Goal: Find contact information: Find contact information

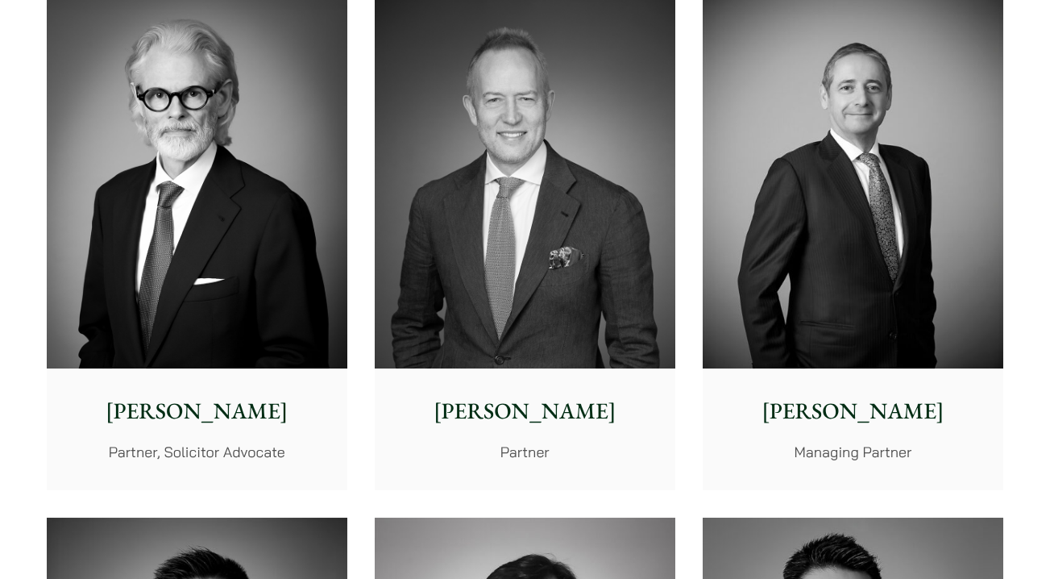
scroll to position [93, 0]
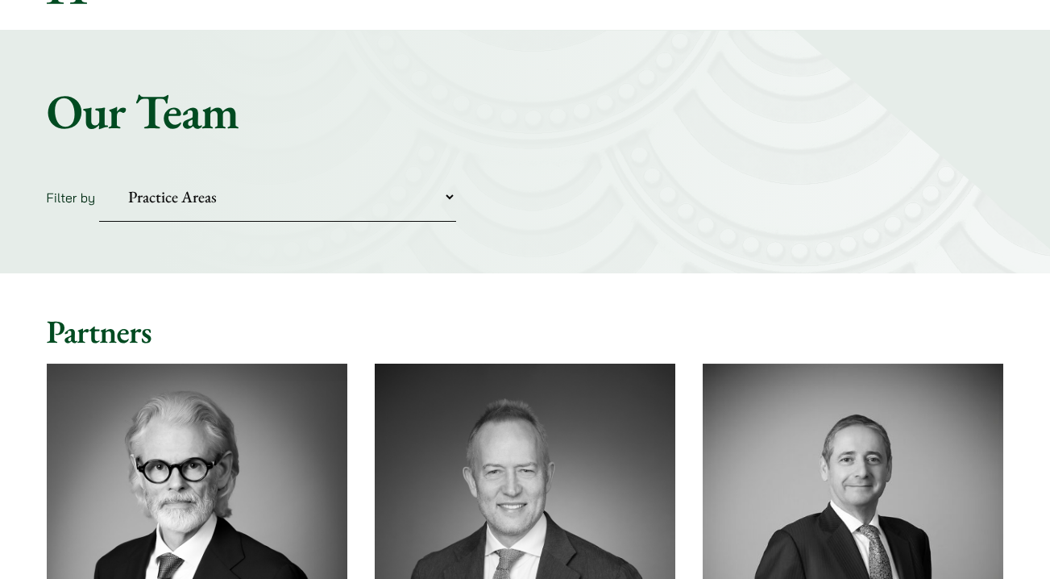
click at [275, 189] on select "Practice Areas Antitrust and Competition Civil Litigation & Dispute Resolution …" at bounding box center [277, 196] width 357 height 49
click at [99, 172] on select "Practice Areas Antitrust and Competition Civil Litigation & Dispute Resolution …" at bounding box center [277, 196] width 357 height 49
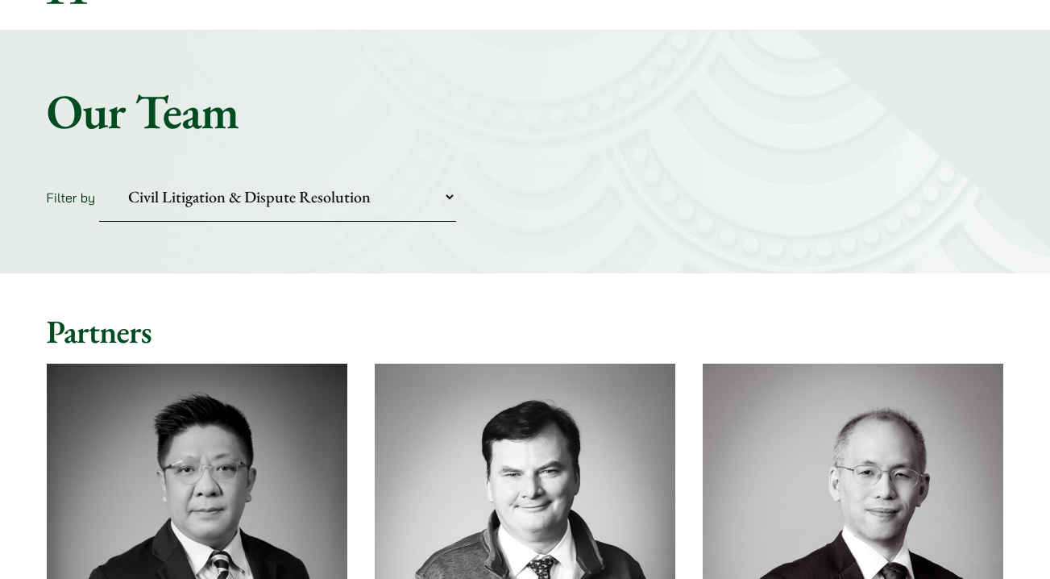
click at [272, 197] on select "Practice Areas Antitrust and Competition Civil Litigation & Dispute Resolution …" at bounding box center [277, 196] width 357 height 49
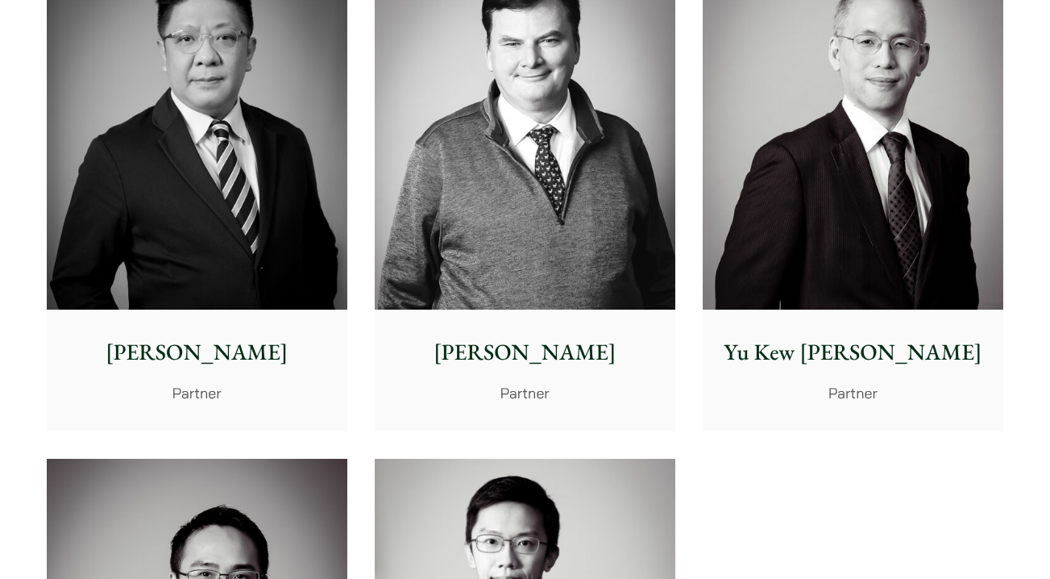
scroll to position [423, 0]
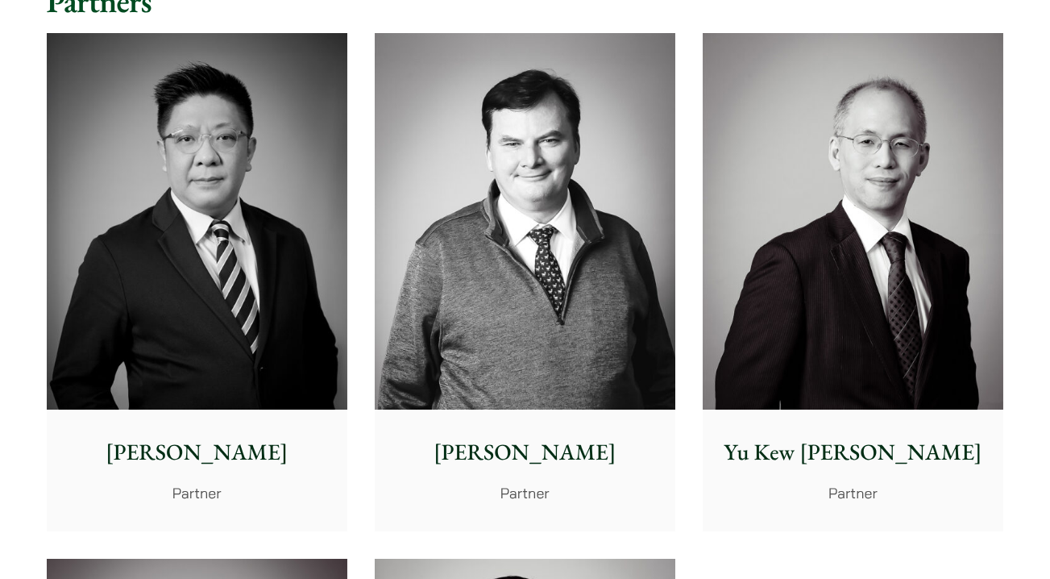
click at [281, 265] on img at bounding box center [197, 221] width 301 height 376
click at [561, 247] on img at bounding box center [525, 221] width 301 height 376
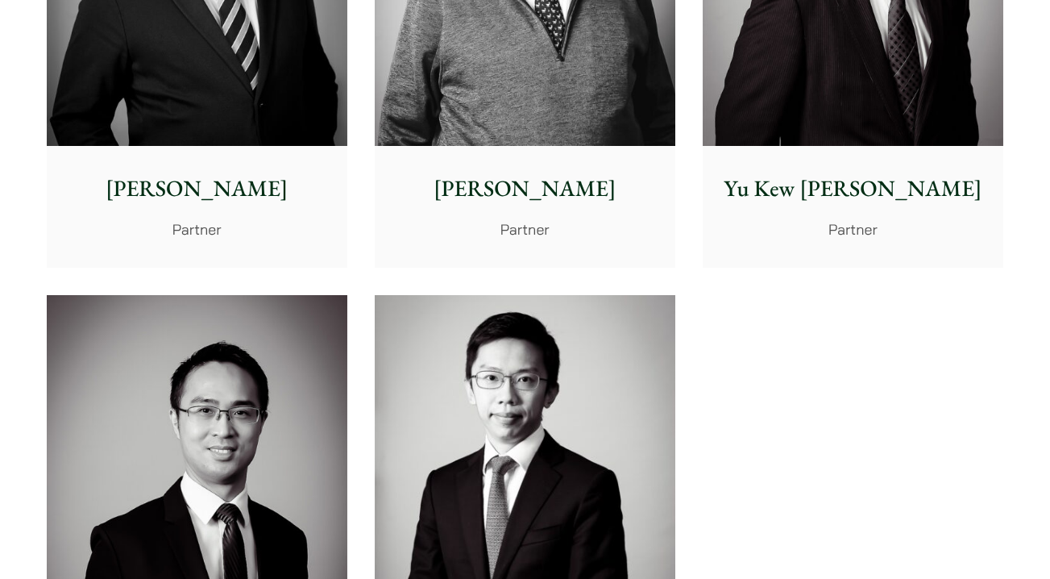
scroll to position [356, 0]
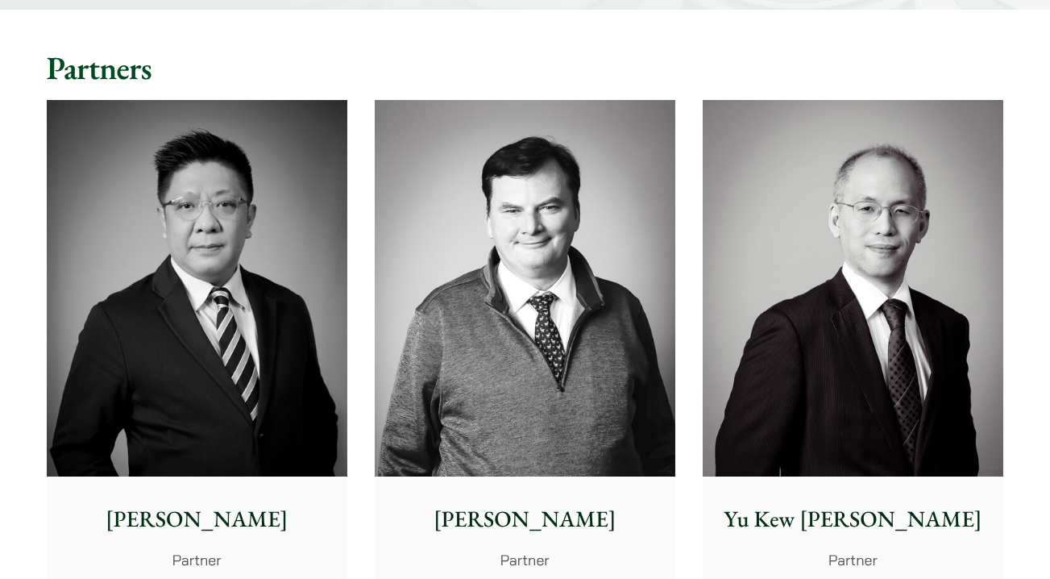
click at [853, 275] on img at bounding box center [853, 288] width 301 height 376
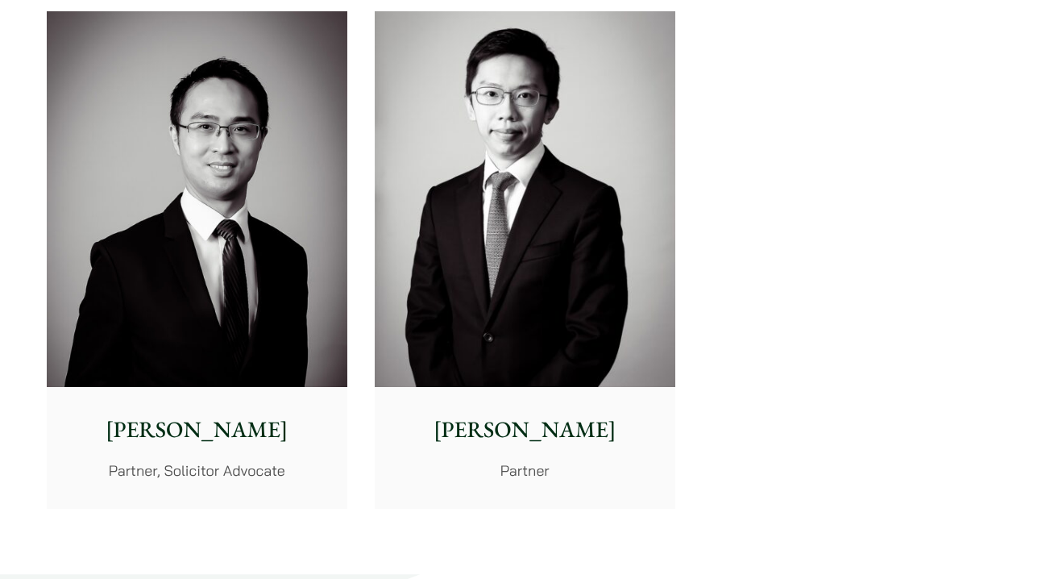
click at [252, 266] on img at bounding box center [197, 199] width 301 height 376
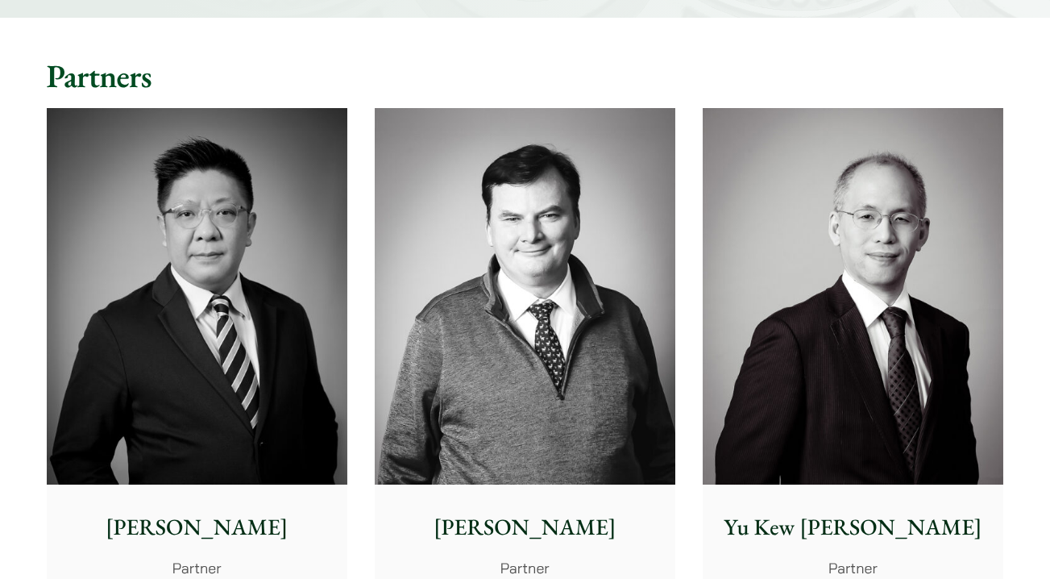
scroll to position [0, 0]
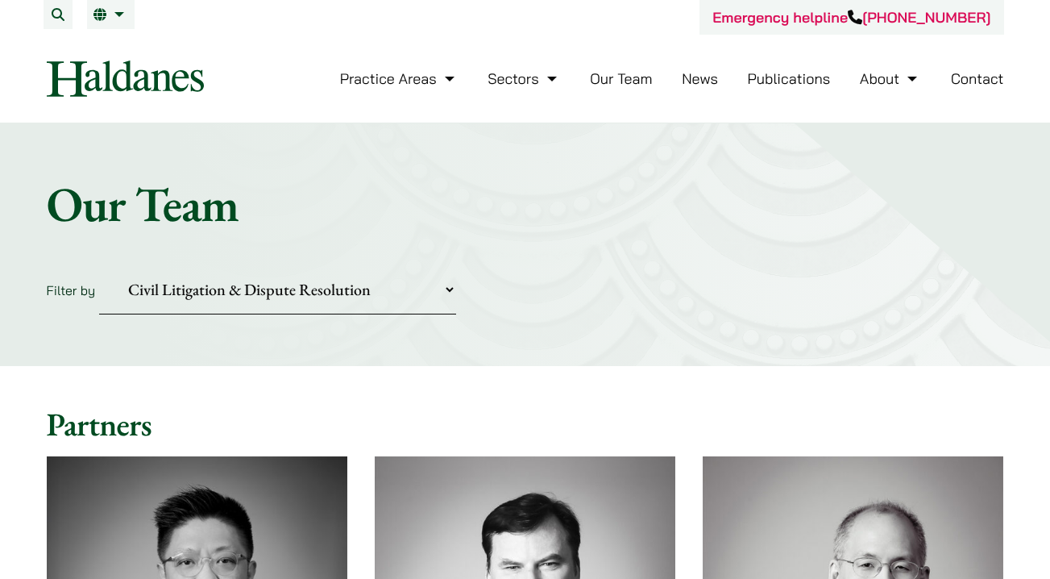
click at [363, 280] on select "Practice Areas Antitrust and Competition Civil Litigation & Dispute Resolution …" at bounding box center [277, 289] width 357 height 49
click at [99, 265] on select "Practice Areas Antitrust and Competition Civil Litigation & Dispute Resolution …" at bounding box center [277, 289] width 357 height 49
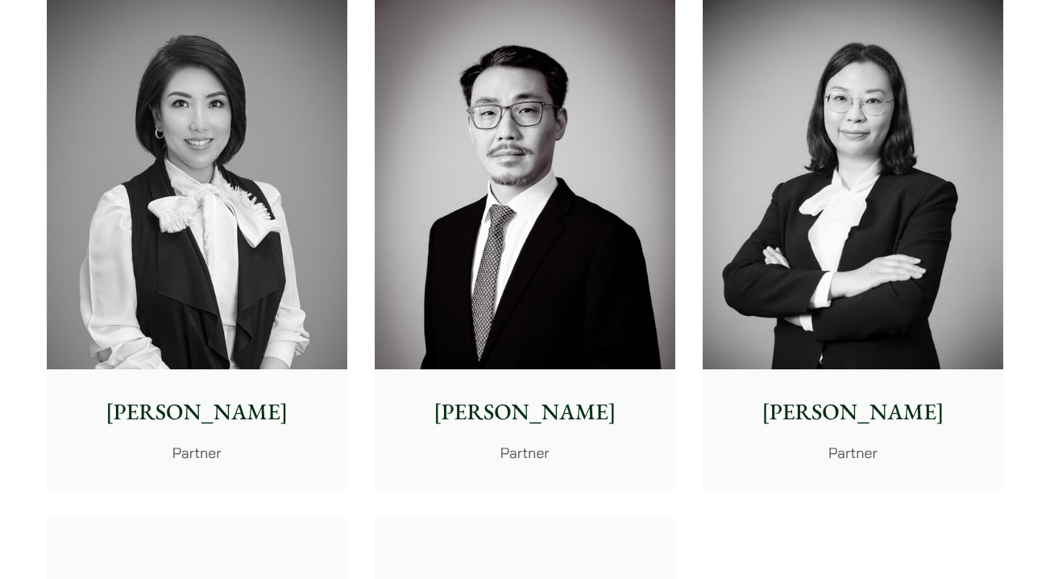
scroll to position [466, 0]
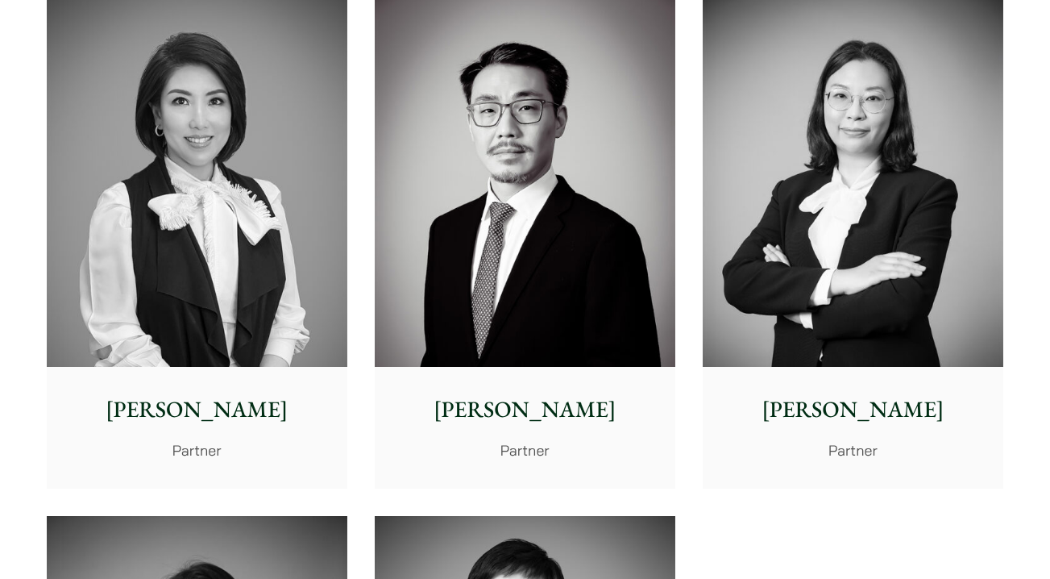
click at [240, 359] on img at bounding box center [197, 178] width 301 height 376
click at [475, 294] on img at bounding box center [525, 178] width 301 height 376
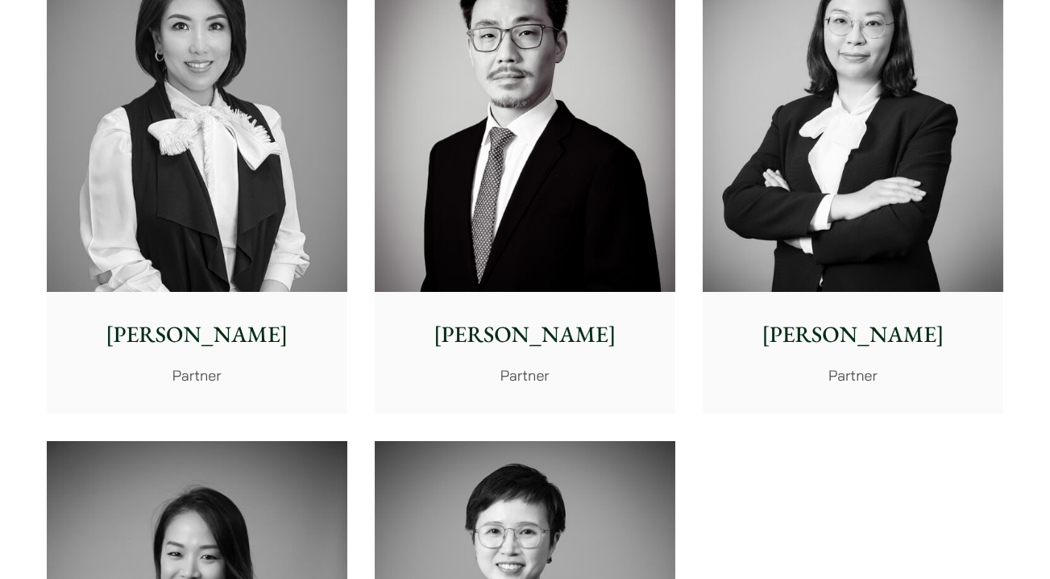
scroll to position [624, 0]
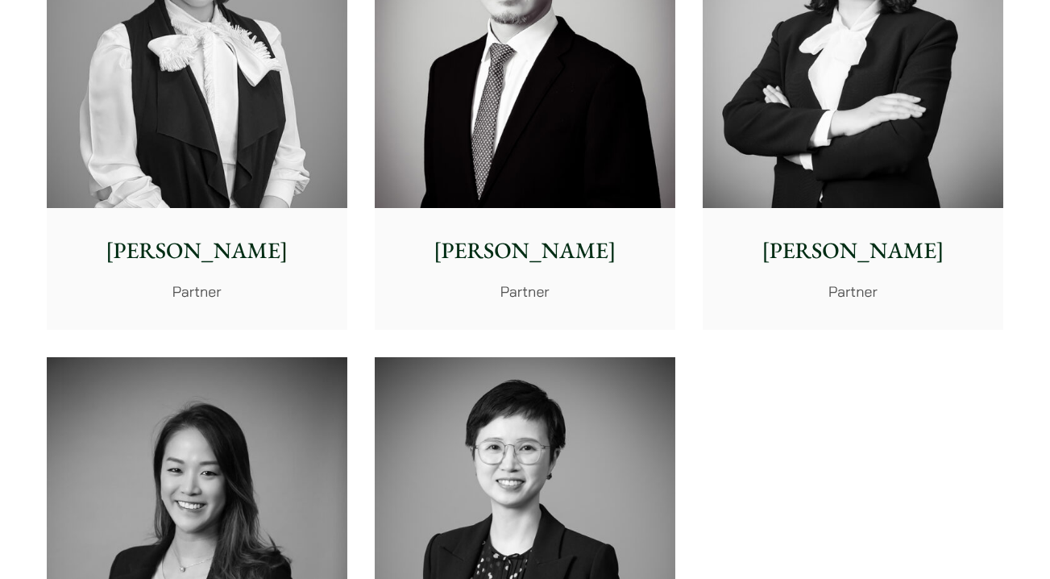
click at [809, 176] on img at bounding box center [853, 20] width 301 height 376
click at [298, 406] on img at bounding box center [197, 545] width 301 height 376
click at [471, 406] on img at bounding box center [525, 545] width 301 height 376
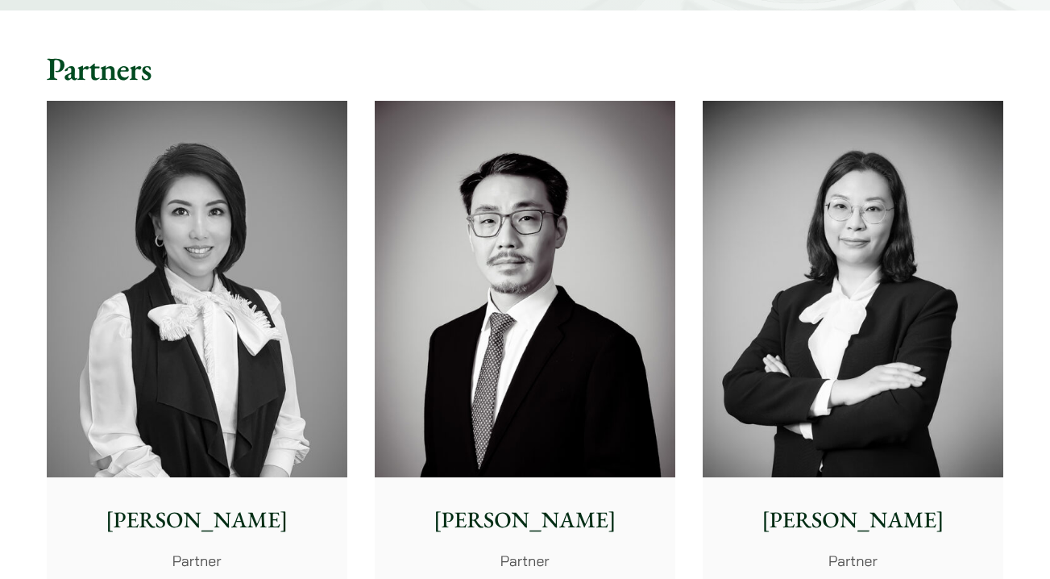
scroll to position [0, 0]
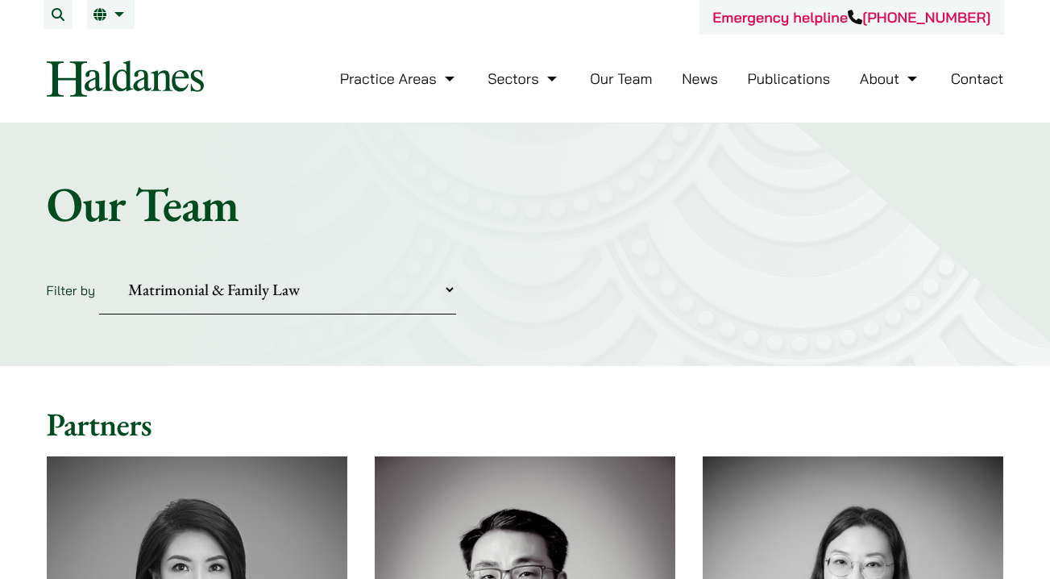
click at [284, 290] on select "Practice Areas Antitrust and Competition Civil Litigation & Dispute Resolution …" at bounding box center [277, 289] width 357 height 49
select select "civil-litigation-dispute-resolution"
click at [99, 265] on select "Practice Areas Antitrust and Competition Civil Litigation & Dispute Resolution …" at bounding box center [277, 289] width 357 height 49
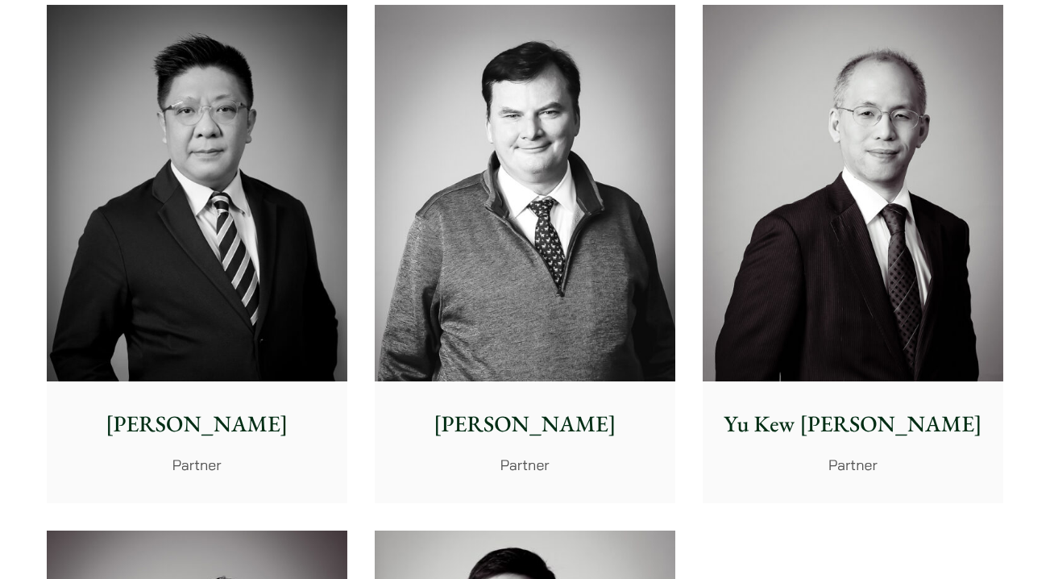
scroll to position [337, 0]
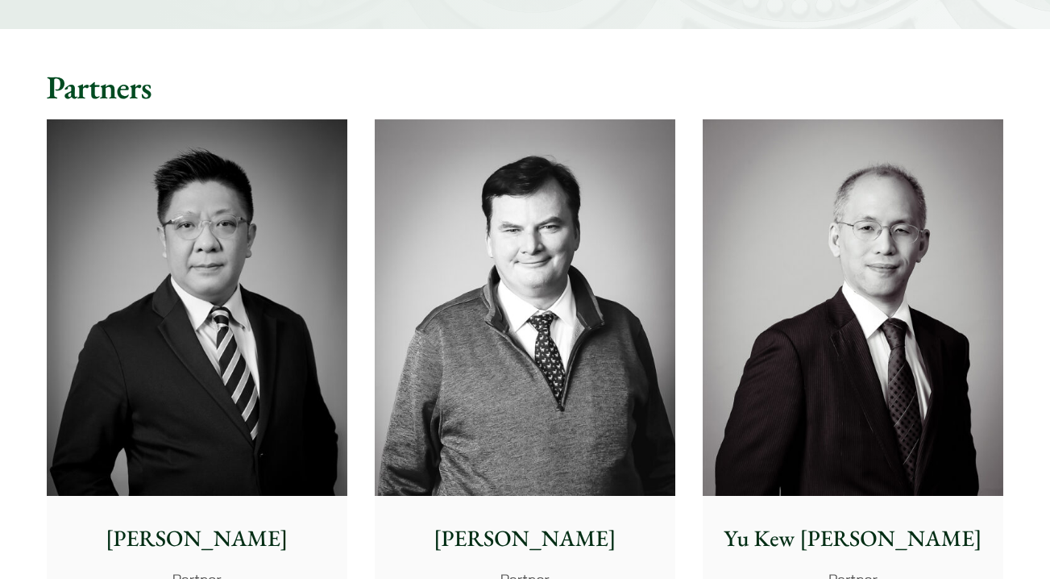
click at [254, 322] on img at bounding box center [197, 307] width 301 height 376
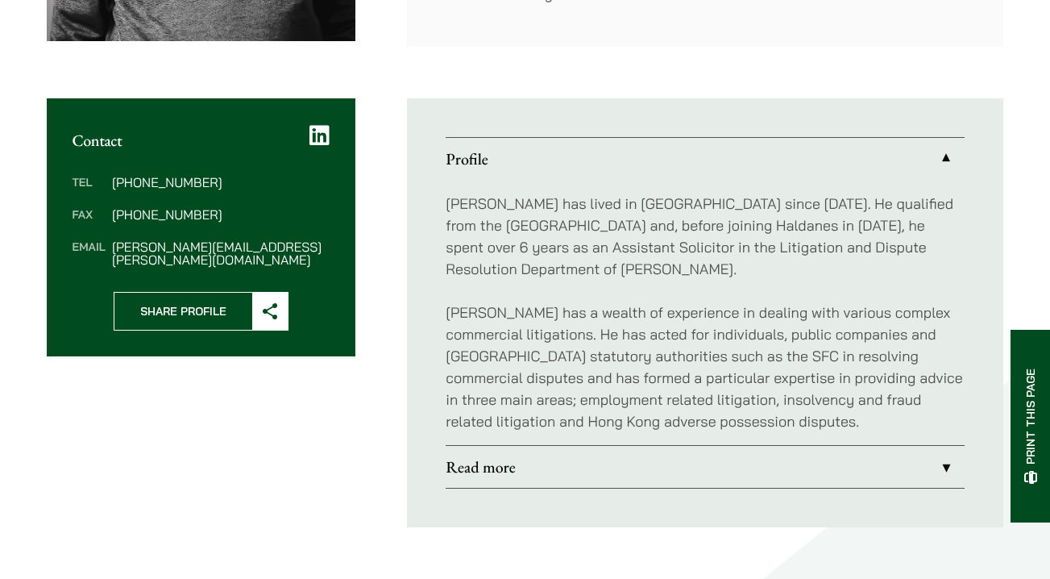
scroll to position [532, 0]
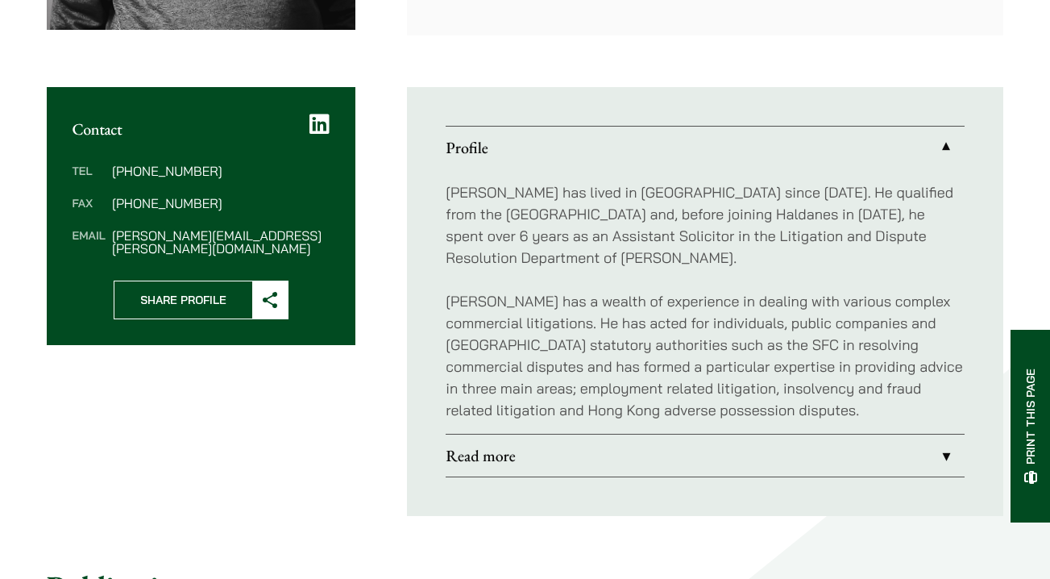
click at [679, 455] on link "Read more" at bounding box center [705, 455] width 519 height 42
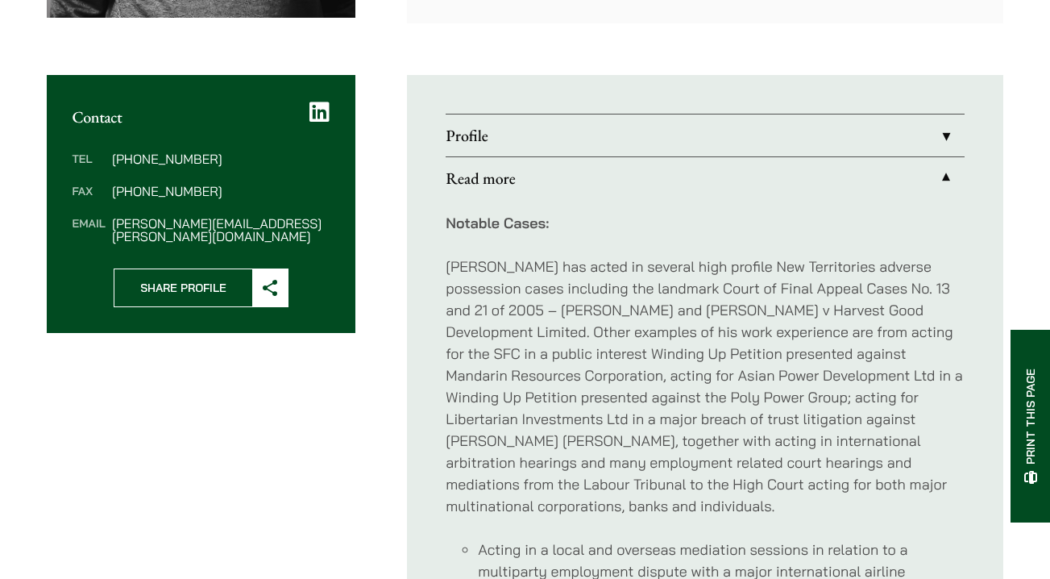
scroll to position [533, 0]
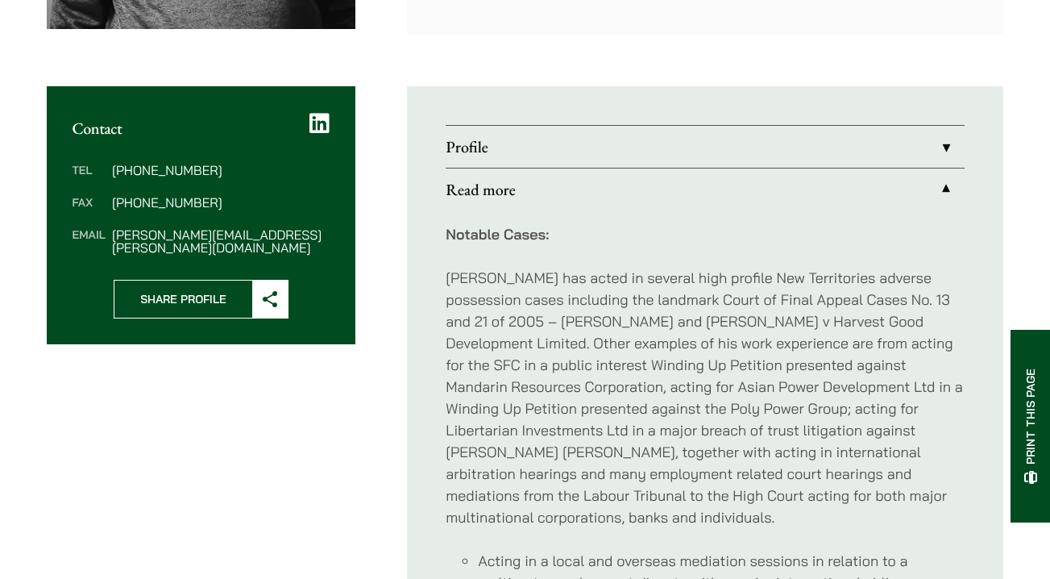
click at [620, 122] on ul "Profile Patrick has lived in Hong Kong since 1972. He qualified from the Univer…" at bounding box center [705, 534] width 596 height 897
click at [620, 139] on link "Profile" at bounding box center [705, 147] width 519 height 42
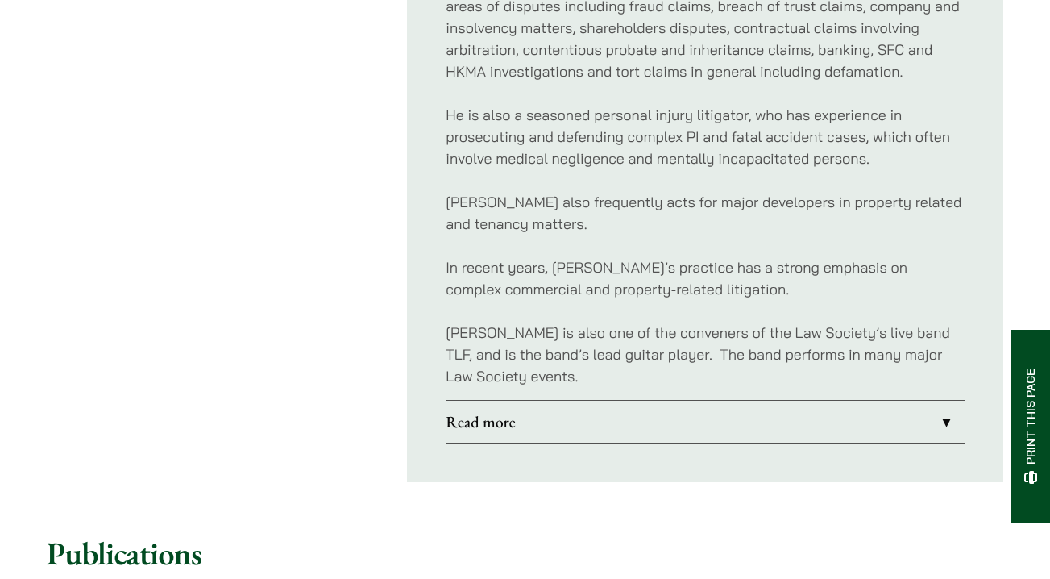
scroll to position [1042, 0]
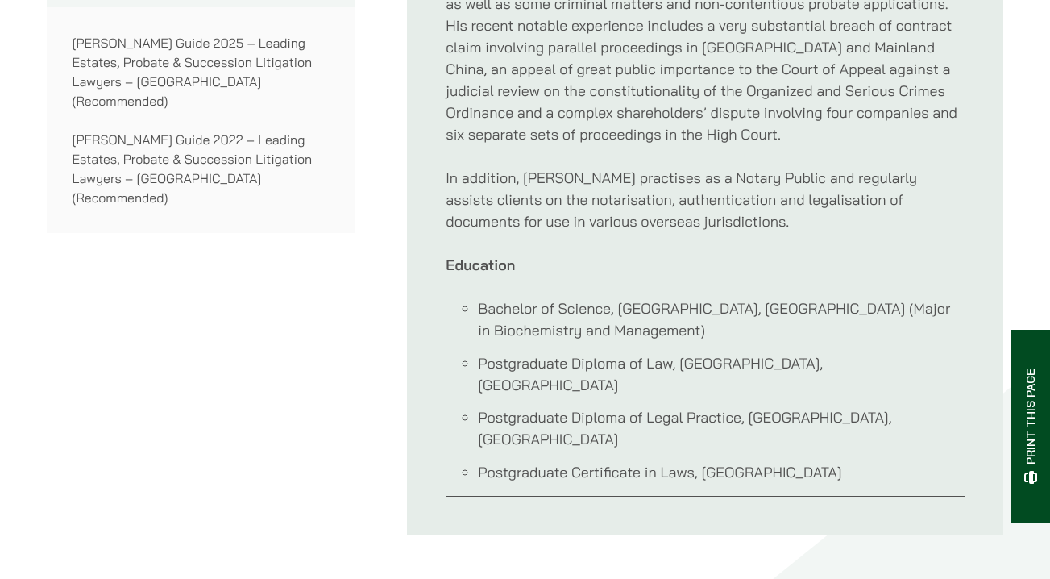
scroll to position [1001, 0]
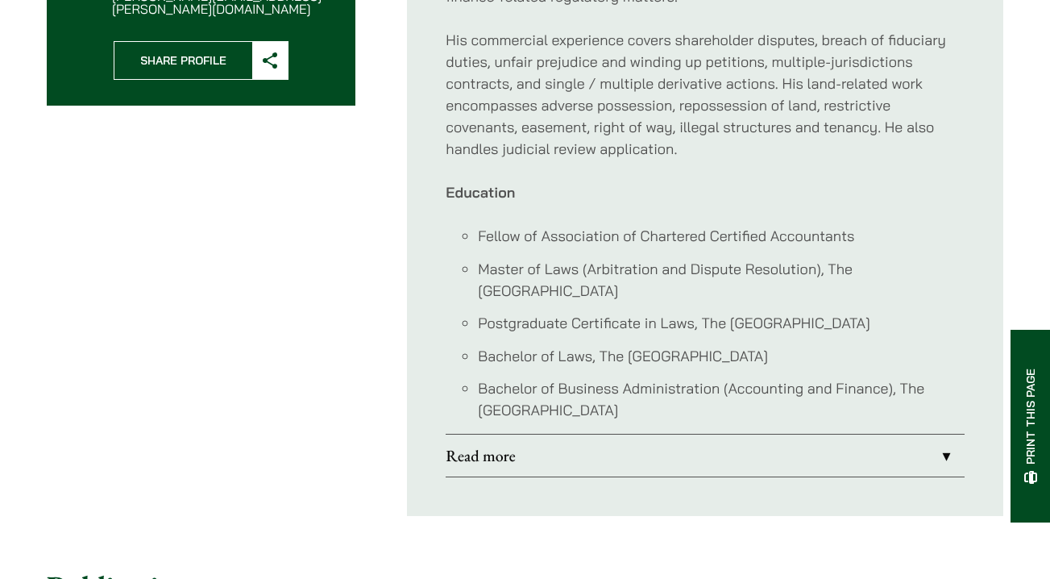
scroll to position [936, 0]
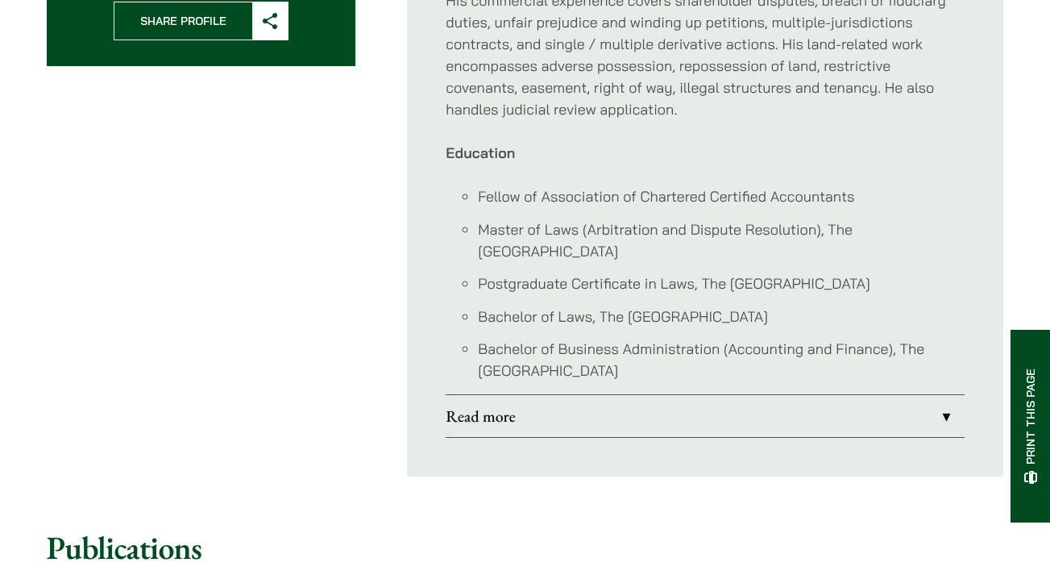
click at [662, 395] on link "Read more" at bounding box center [705, 416] width 519 height 42
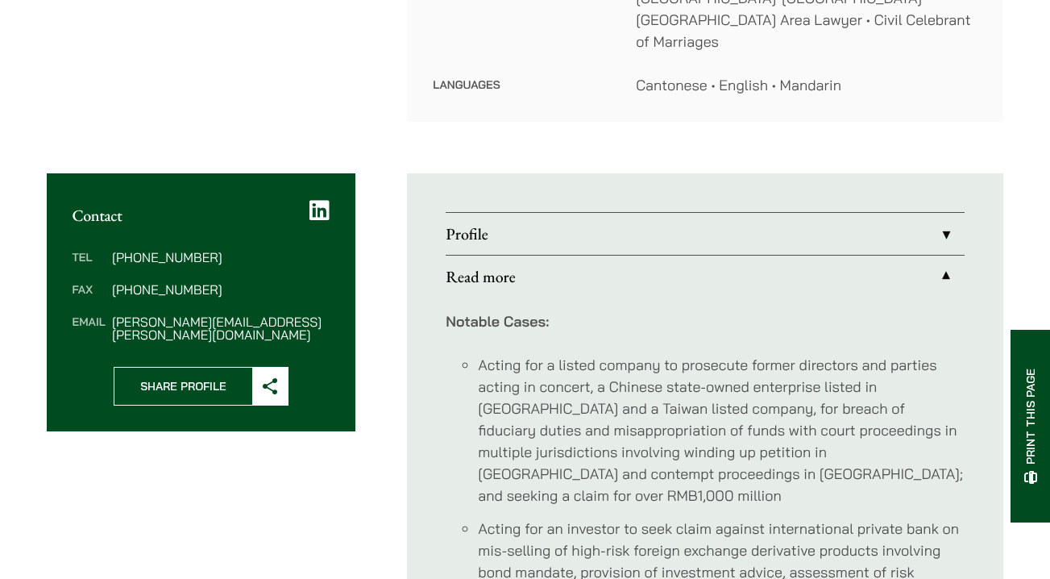
scroll to position [531, 0]
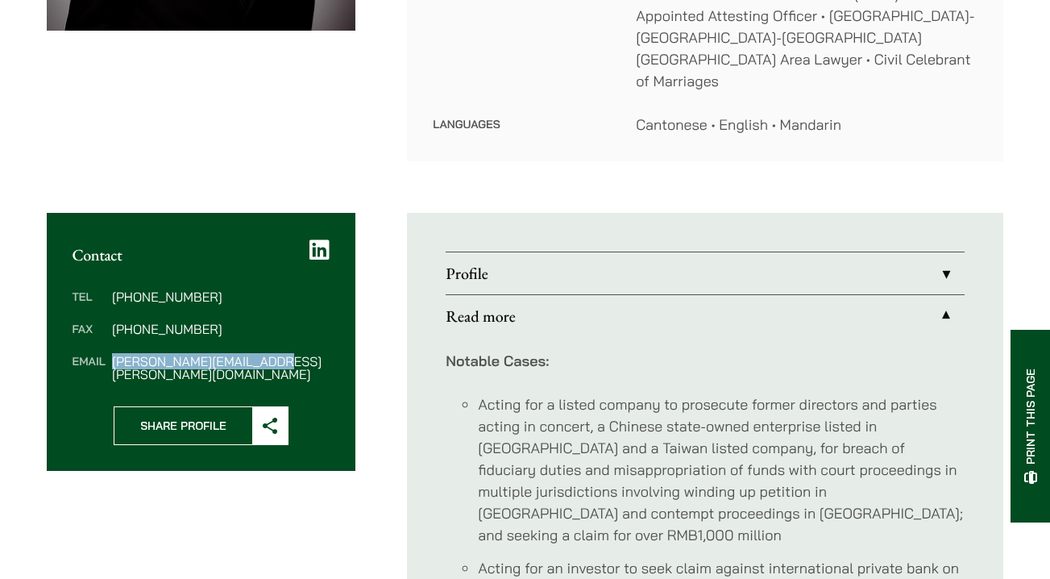
drag, startPoint x: 288, startPoint y: 345, endPoint x: 114, endPoint y: 343, distance: 174.9
click at [114, 355] on dd "nathan.wong@haldanes.com" at bounding box center [221, 368] width 218 height 26
copy dd "nathan.wong@haldanes.com"
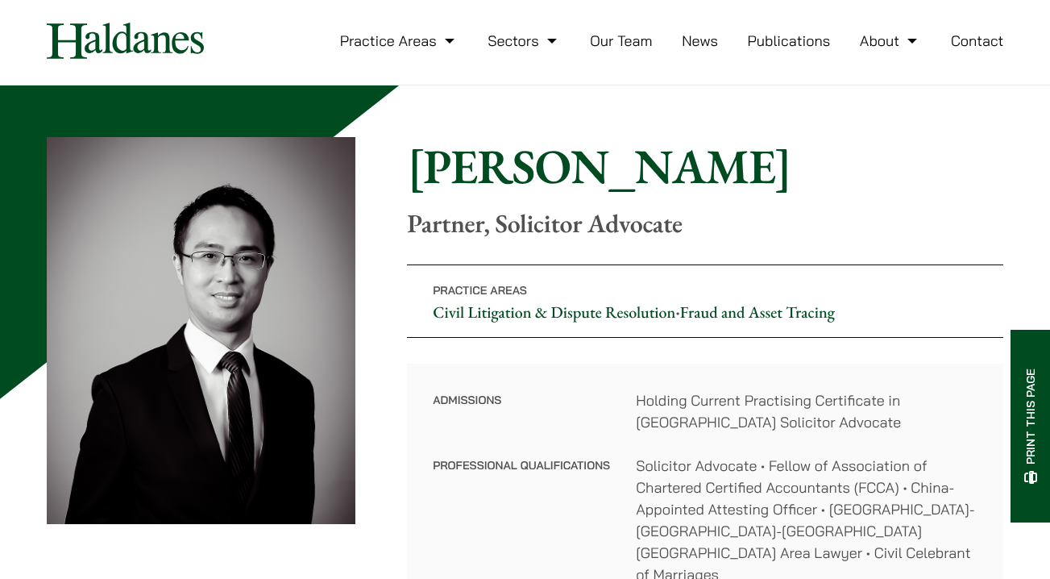
scroll to position [23, 0]
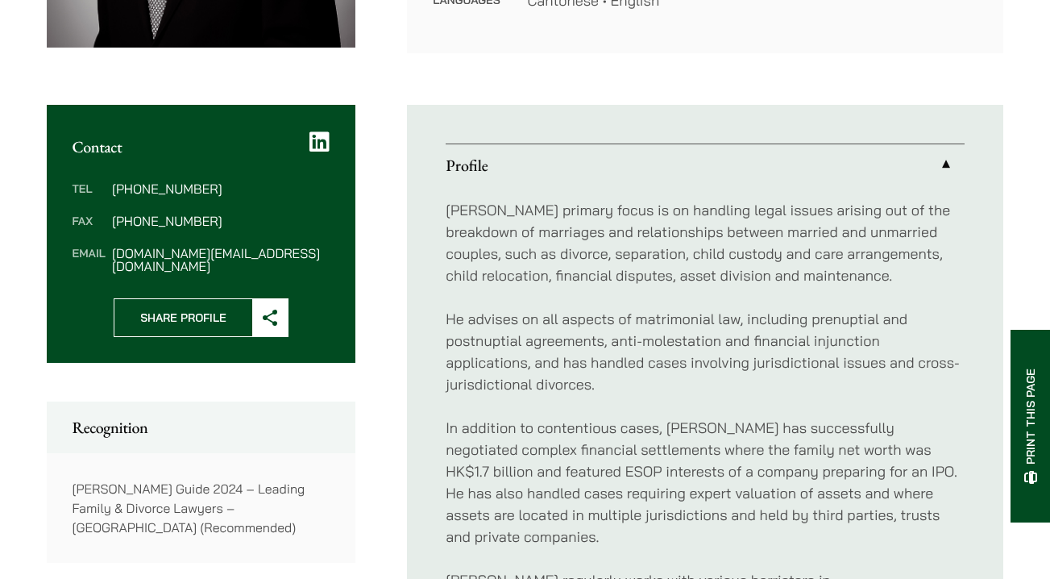
scroll to position [510, 0]
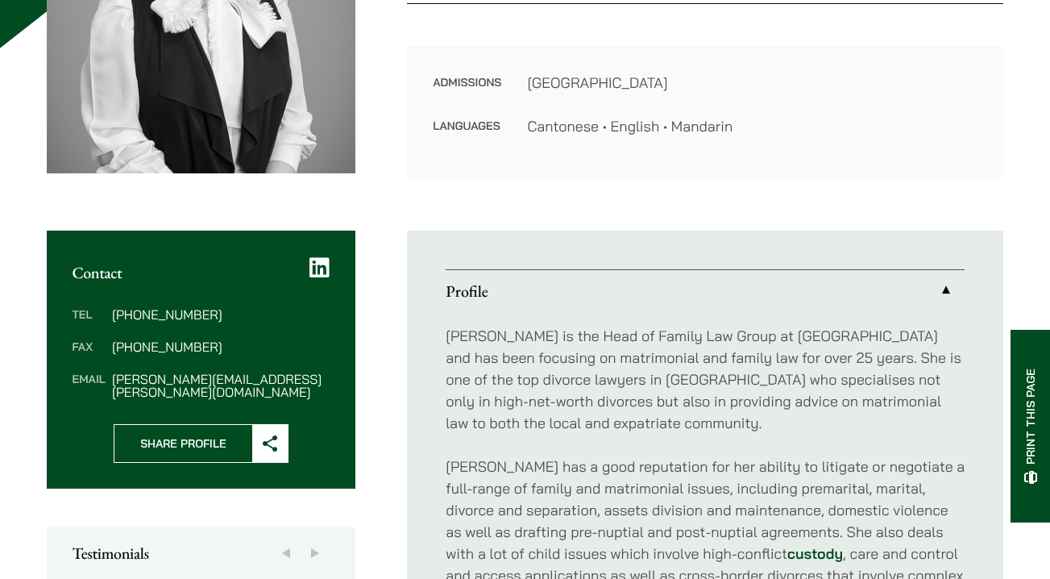
scroll to position [691, 0]
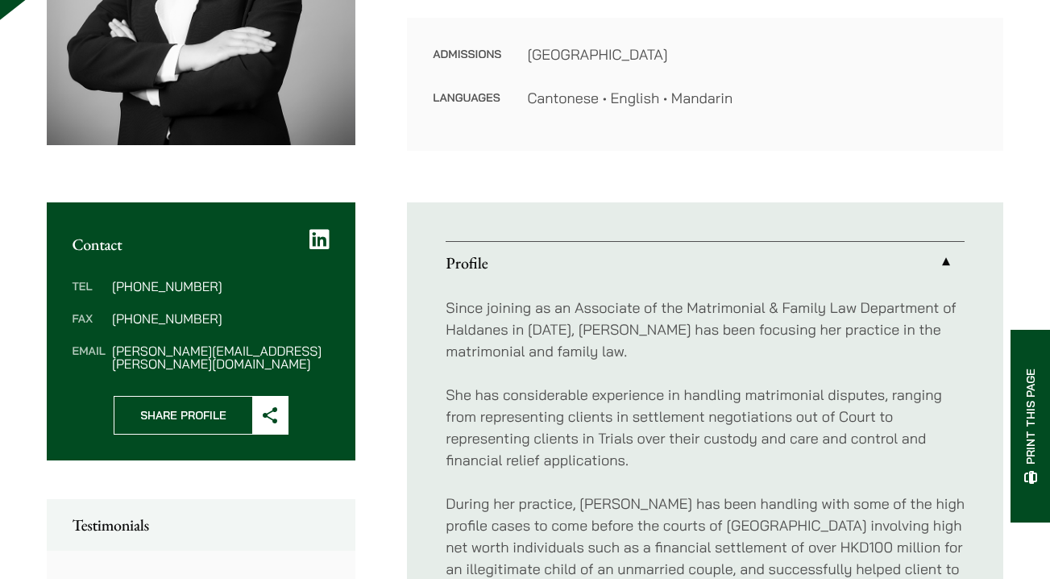
scroll to position [1012, 0]
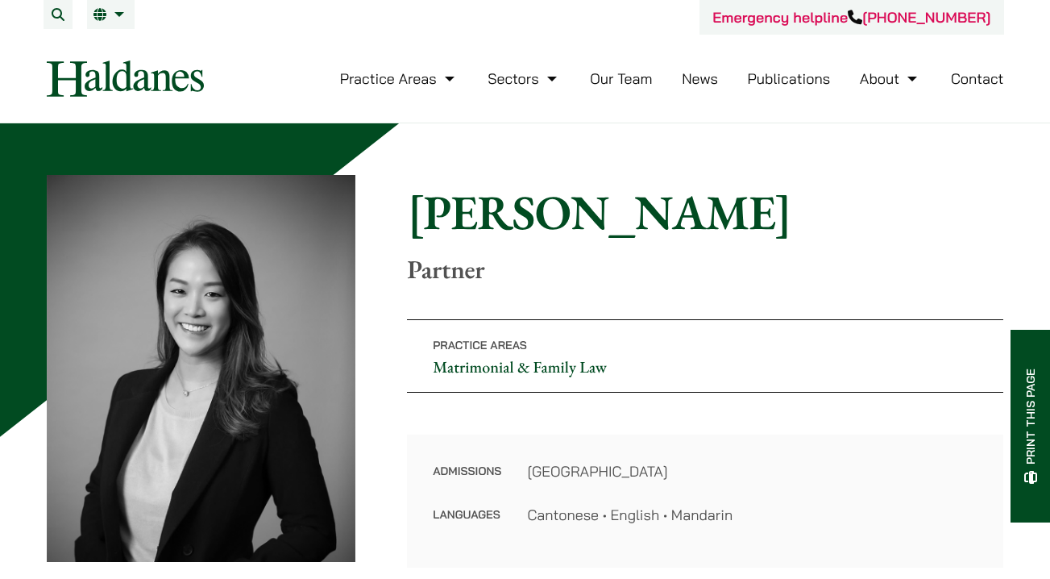
scroll to position [1000, 0]
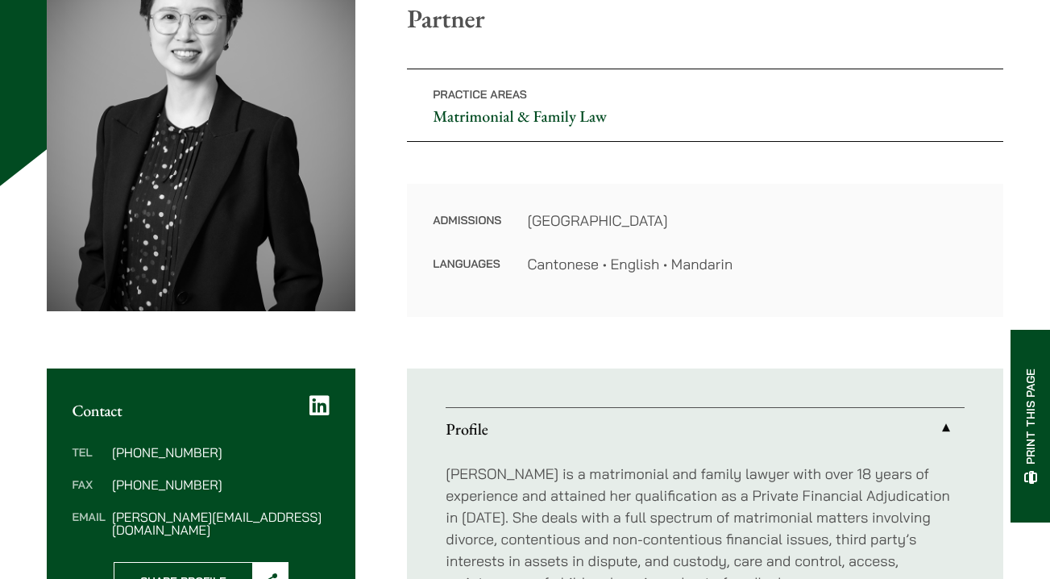
scroll to position [466, 0]
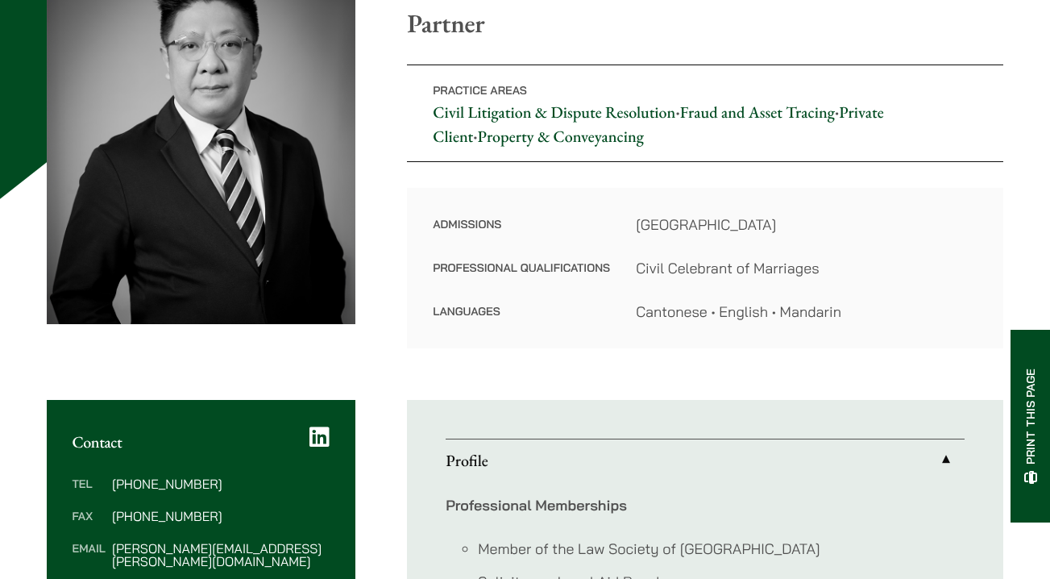
scroll to position [529, 0]
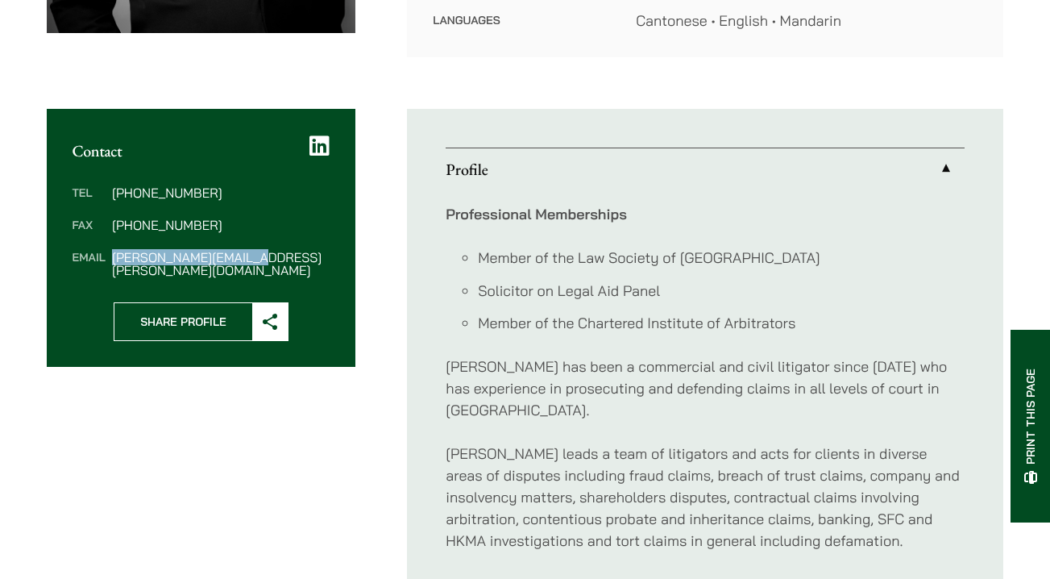
drag, startPoint x: 260, startPoint y: 260, endPoint x: 110, endPoint y: 260, distance: 150.7
click at [110, 260] on dl "Tel (852) 2230 2813 Fax (852) 2845 1637 Email paul.lui@haldanes.com" at bounding box center [202, 231] width 258 height 90
copy dd "paul.lui@haldanes.com"
